Goal: Information Seeking & Learning: Learn about a topic

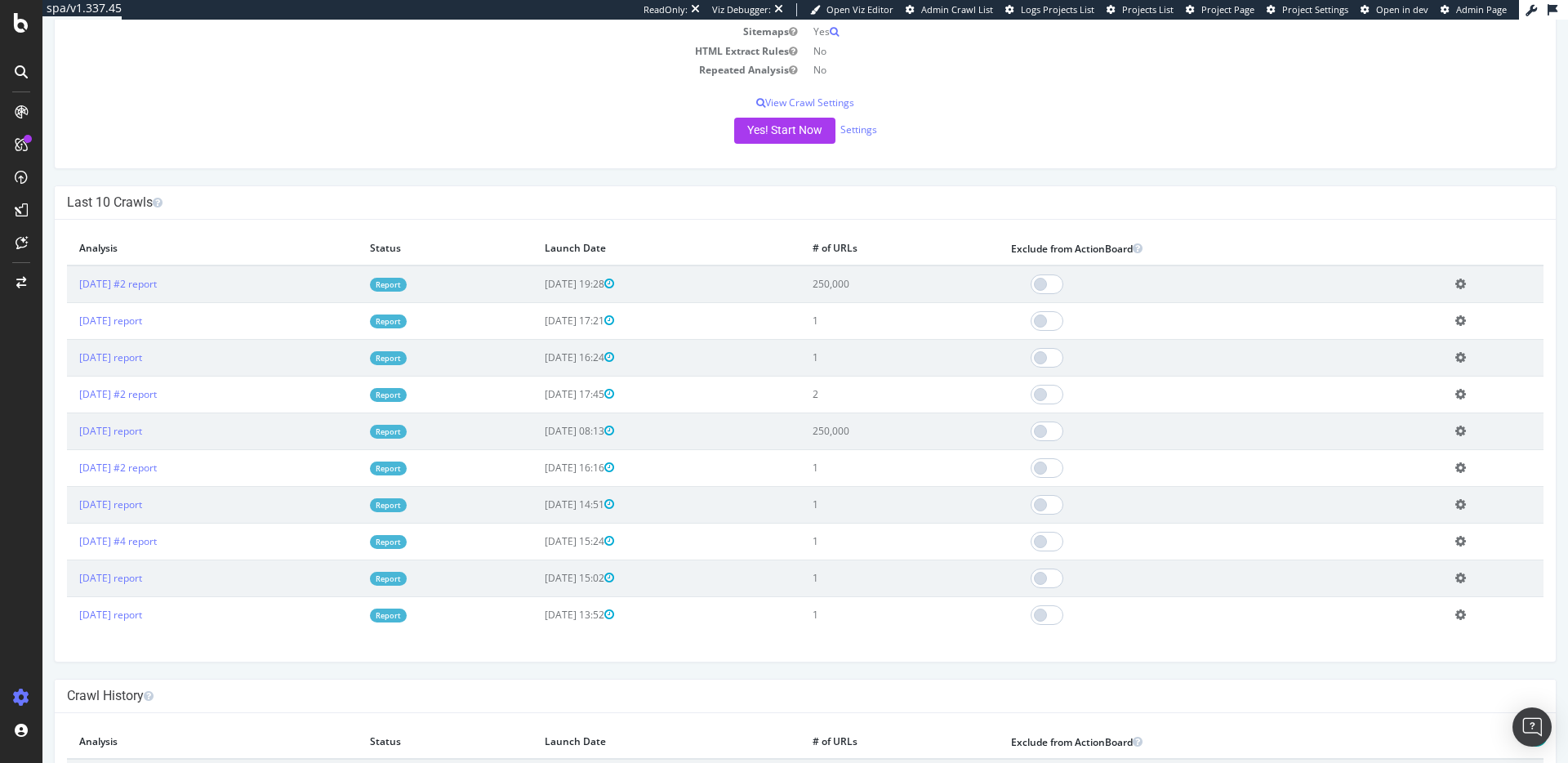
scroll to position [275, 0]
click at [157, 281] on link "[DATE] #2 report" at bounding box center [117, 283] width 77 height 14
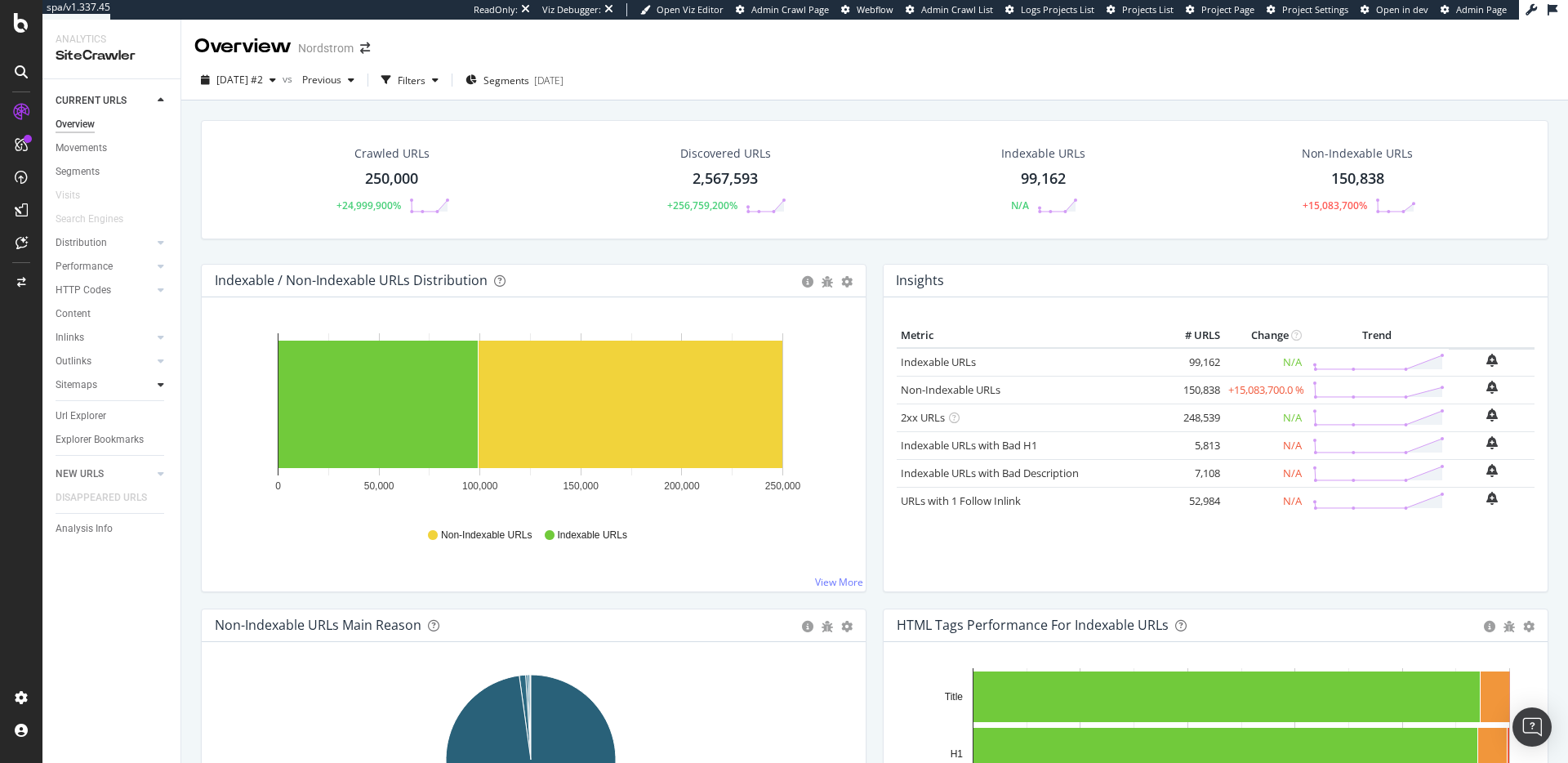
click at [160, 386] on icon at bounding box center [160, 384] width 6 height 10
click at [85, 430] on div "Insights" at bounding box center [80, 432] width 35 height 17
